Goal: Transaction & Acquisition: Purchase product/service

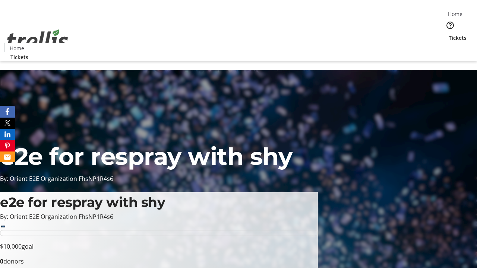
click at [448, 34] on span "Tickets" at bounding box center [457, 38] width 18 height 8
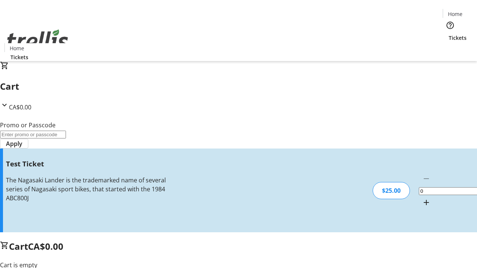
click at [421, 198] on mat-icon "Increment by one" at bounding box center [425, 202] width 9 height 9
type input "1"
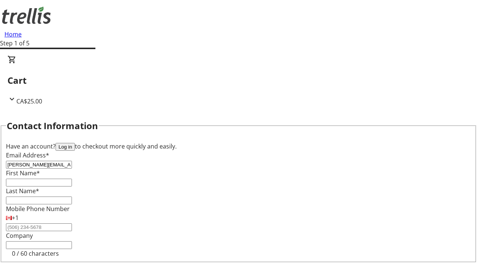
type input "[PERSON_NAME][EMAIL_ADDRESS][DOMAIN_NAME]"
type input "[PERSON_NAME]"
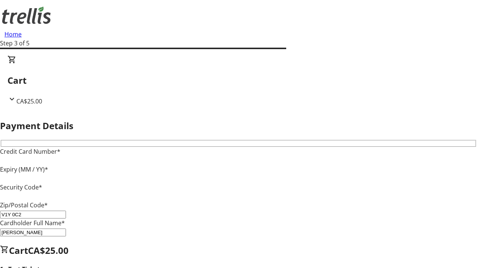
type input "V1Y 0C2"
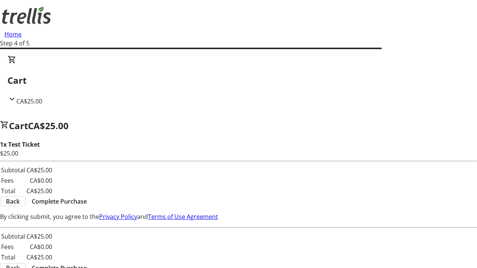
click at [87, 197] on span "Complete Purchase" at bounding box center [59, 201] width 55 height 9
